Goal: Task Accomplishment & Management: Use online tool/utility

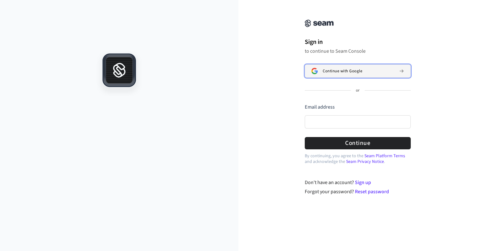
click at [325, 77] on button "Continue with Google" at bounding box center [357, 70] width 106 height 13
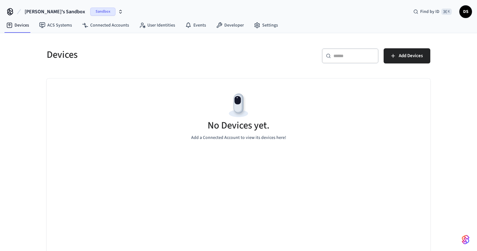
click at [348, 147] on div "No Devices yet. Add a Connected Account to view its devices here!" at bounding box center [238, 115] width 383 height 75
click at [186, 51] on h5 "Devices" at bounding box center [141, 54] width 188 height 13
click at [405, 55] on span "Add Devices" at bounding box center [410, 56] width 24 height 8
